Goal: Navigation & Orientation: Find specific page/section

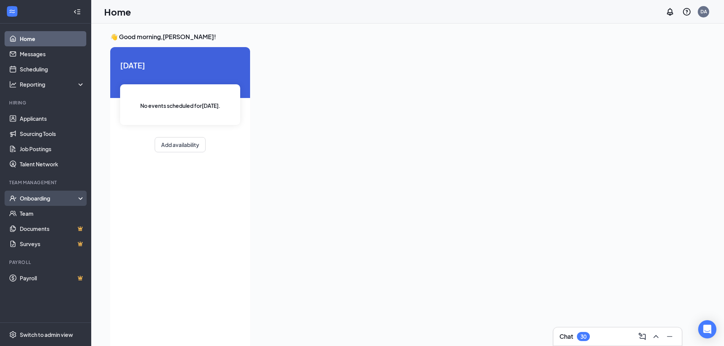
click at [27, 197] on div "Onboarding" at bounding box center [49, 199] width 59 height 8
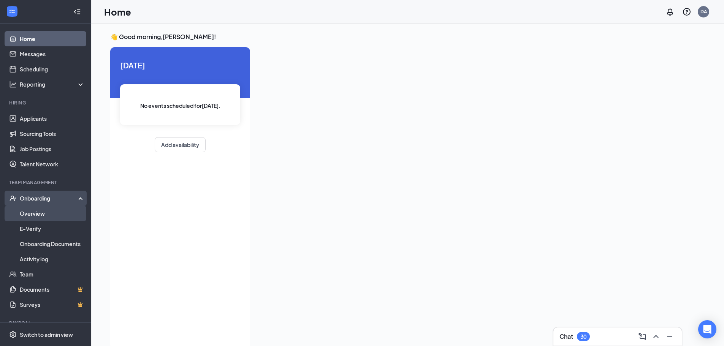
click at [33, 213] on link "Overview" at bounding box center [52, 213] width 65 height 15
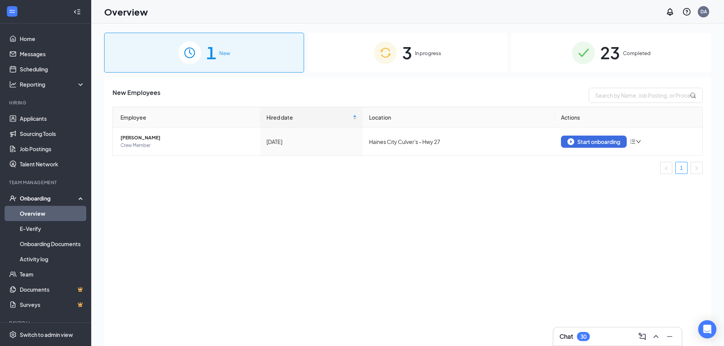
click at [592, 54] on img at bounding box center [583, 52] width 23 height 23
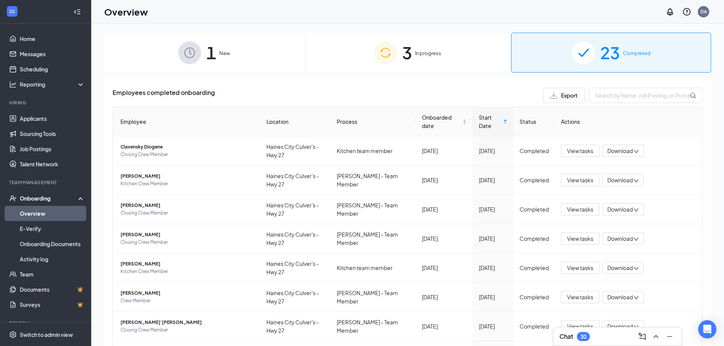
click at [355, 52] on div "3 In progress" at bounding box center [408, 53] width 200 height 40
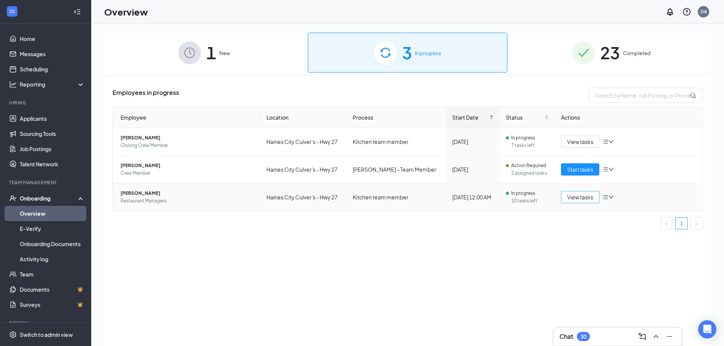
click at [576, 198] on span "View tasks" at bounding box center [580, 197] width 26 height 8
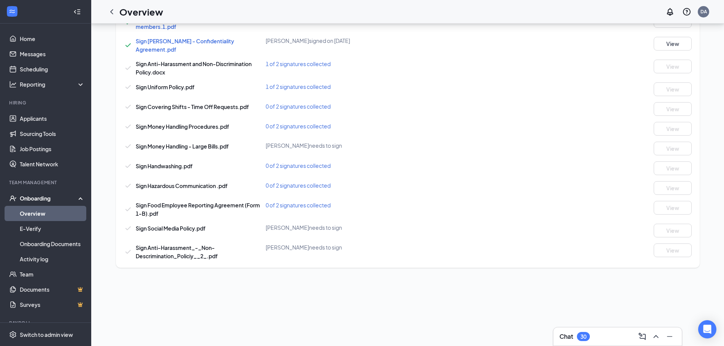
scroll to position [431, 0]
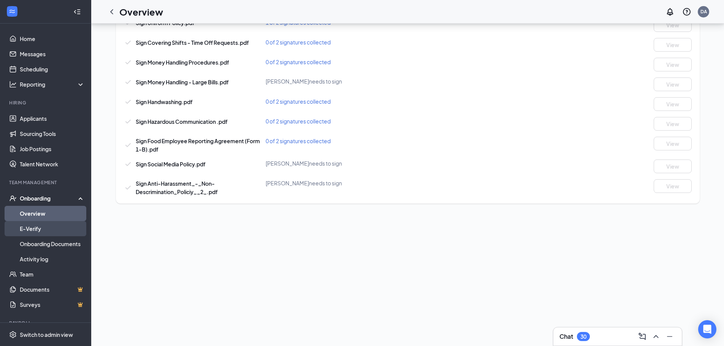
click at [27, 229] on link "E-Verify" at bounding box center [52, 228] width 65 height 15
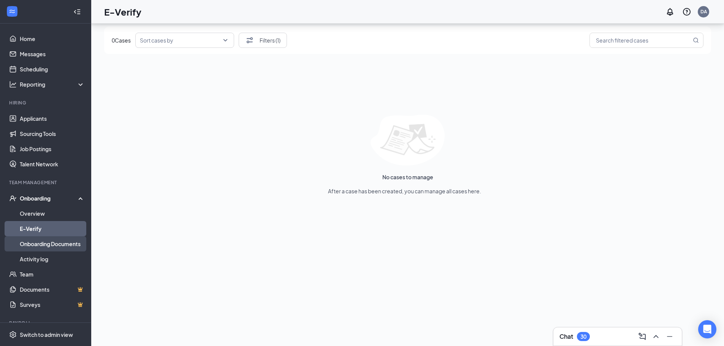
click at [50, 241] on link "Onboarding Documents" at bounding box center [52, 243] width 65 height 15
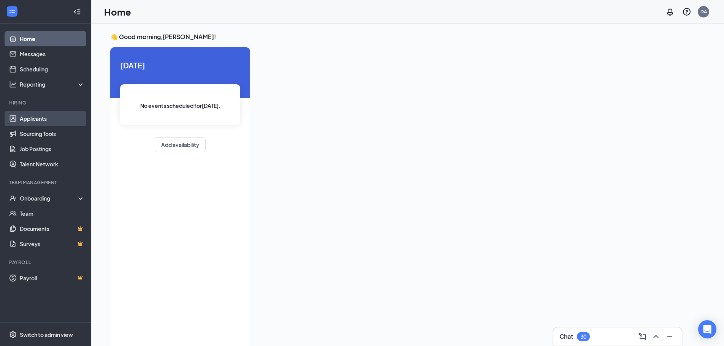
click at [37, 123] on link "Applicants" at bounding box center [52, 118] width 65 height 15
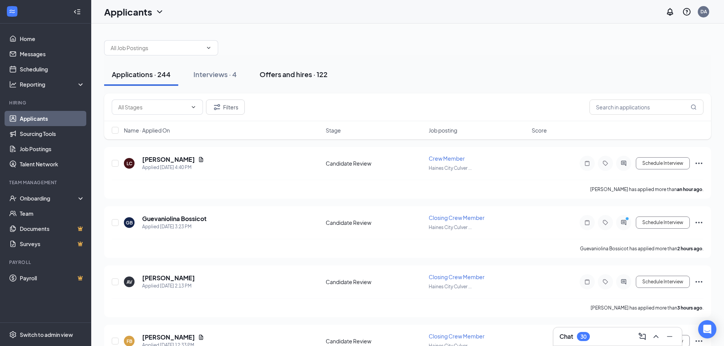
click at [286, 78] on div "Offers and hires · 122" at bounding box center [294, 75] width 68 height 10
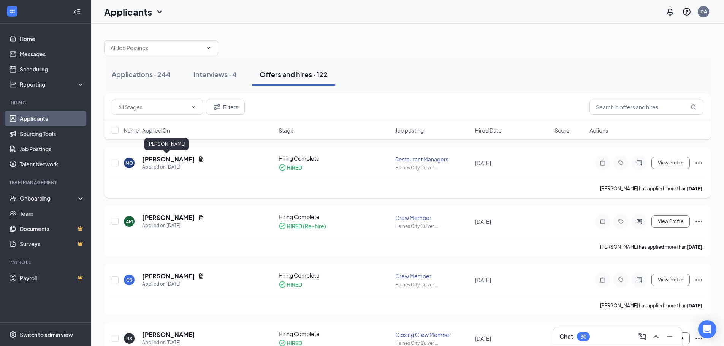
click at [163, 159] on h5 "[PERSON_NAME]" at bounding box center [168, 159] width 53 height 8
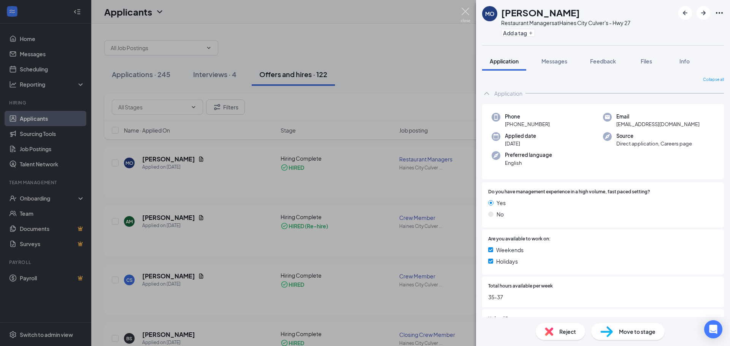
click at [465, 10] on img at bounding box center [466, 15] width 10 height 15
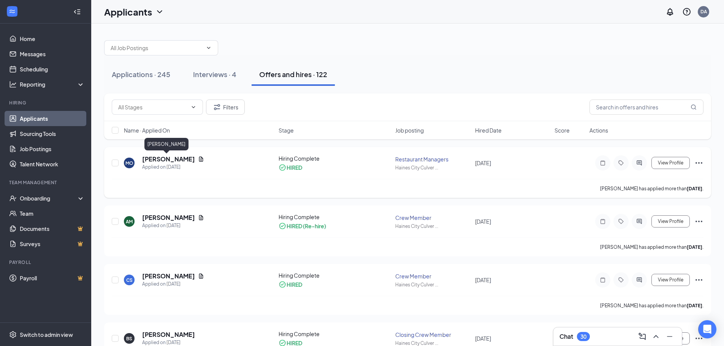
click at [159, 162] on h5 "[PERSON_NAME]" at bounding box center [168, 159] width 53 height 8
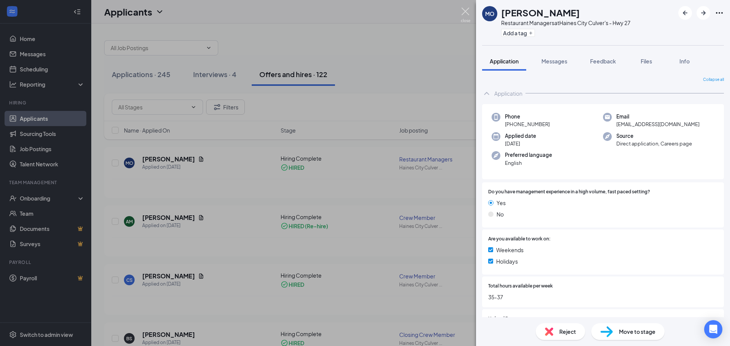
click at [467, 10] on img at bounding box center [466, 15] width 10 height 15
